Goal: Information Seeking & Learning: Learn about a topic

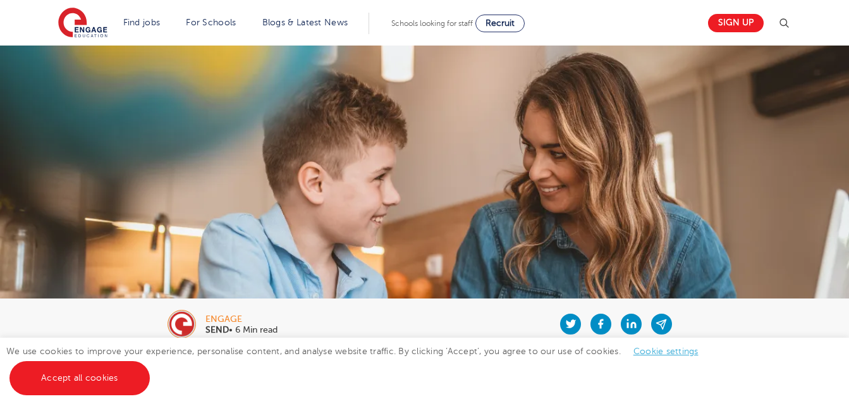
click at [358, 331] on div at bounding box center [480, 324] width 404 height 51
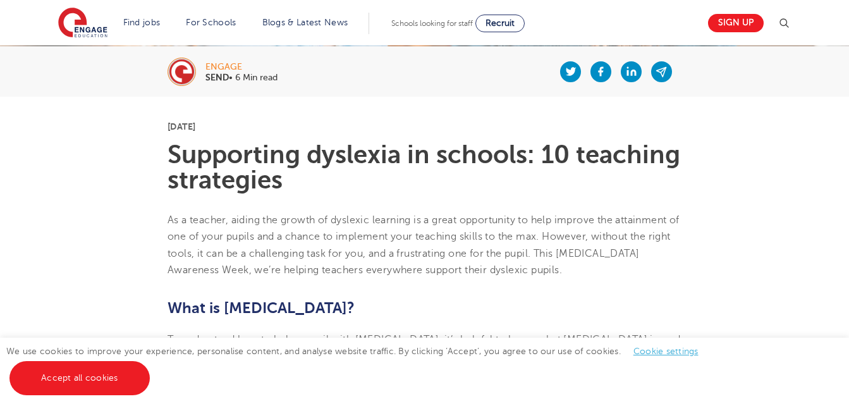
scroll to position [253, 0]
drag, startPoint x: 234, startPoint y: 125, endPoint x: 161, endPoint y: 129, distance: 72.8
drag, startPoint x: 161, startPoint y: 129, endPoint x: 202, endPoint y: 128, distance: 41.1
copy p "[DATE]"
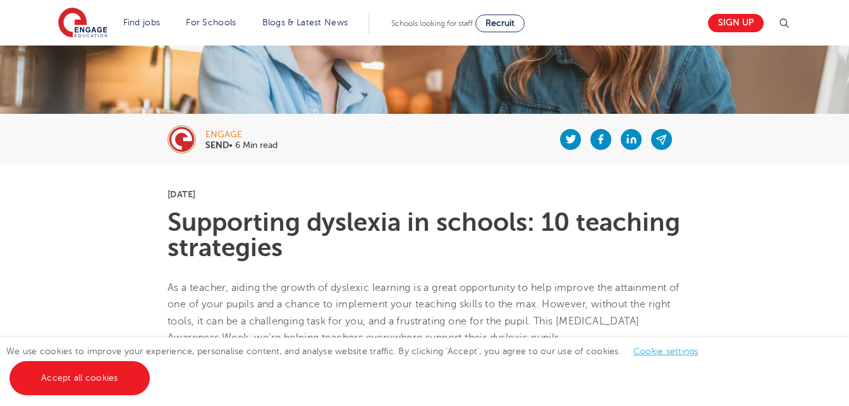
scroll to position [190, 0]
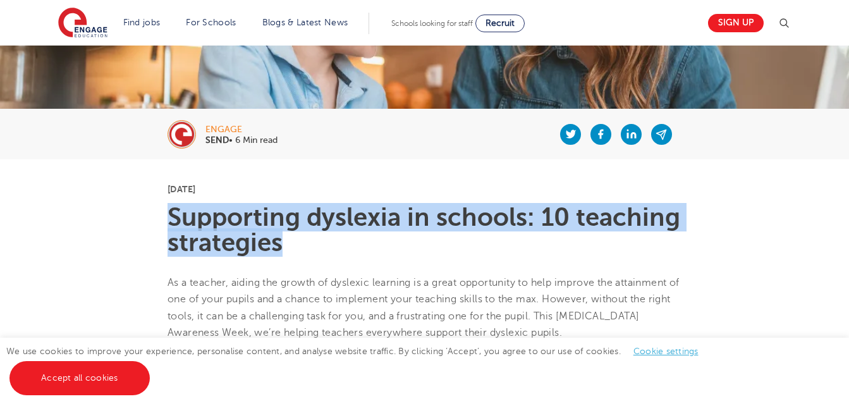
drag, startPoint x: 170, startPoint y: 209, endPoint x: 291, endPoint y: 243, distance: 125.5
click at [291, 243] on h1 "Supporting dyslexia in schools: 10 teaching strategies" at bounding box center [425, 230] width 514 height 51
drag, startPoint x: 291, startPoint y: 243, endPoint x: 266, endPoint y: 240, distance: 25.5
copy h1 "Supporting dyslexia in schools: 10 teaching strategies"
